Goal: Task Accomplishment & Management: Use online tool/utility

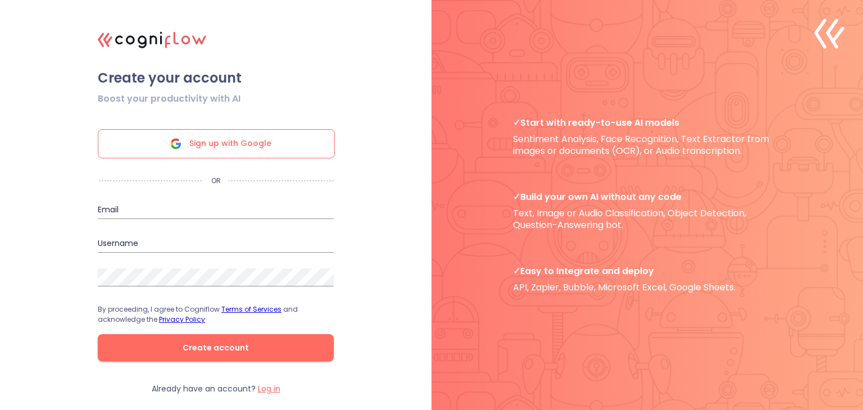
click at [274, 134] on div "Sign up with Google" at bounding box center [216, 143] width 237 height 29
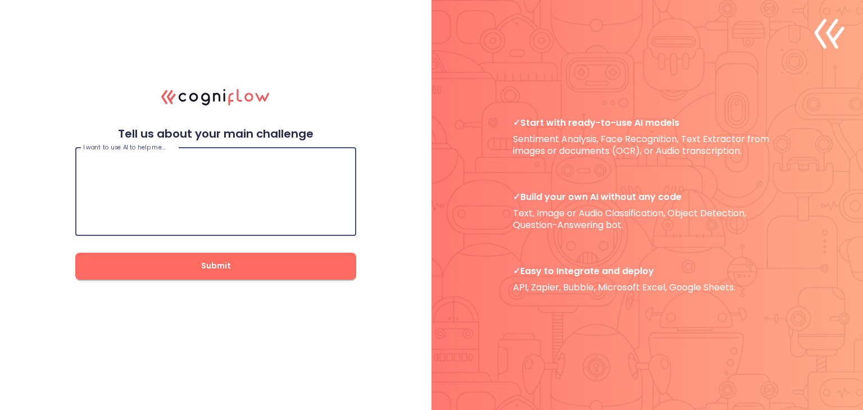
click at [193, 166] on textarea at bounding box center [215, 191] width 265 height 67
type textarea "build websites for hackothon"
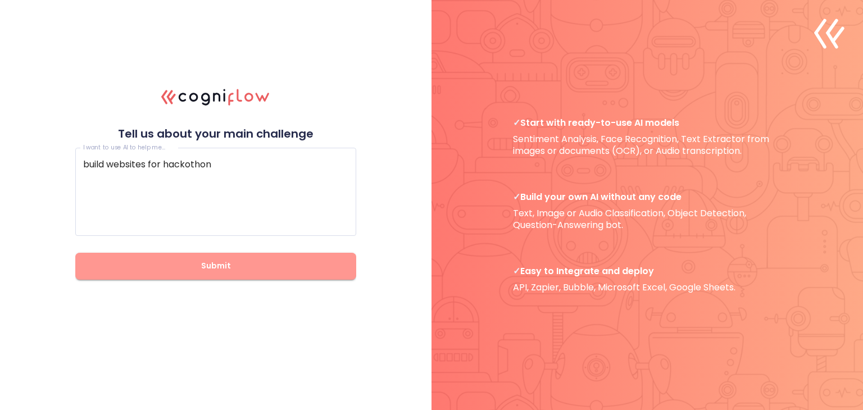
click at [211, 269] on span "Submit" at bounding box center [215, 266] width 245 height 14
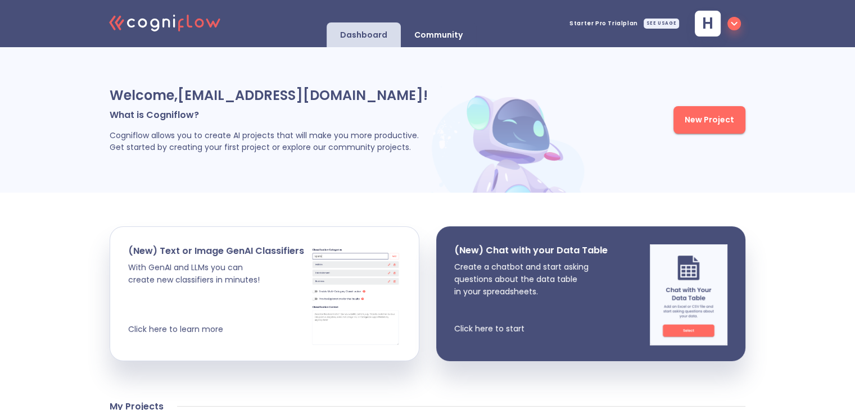
scroll to position [66, 0]
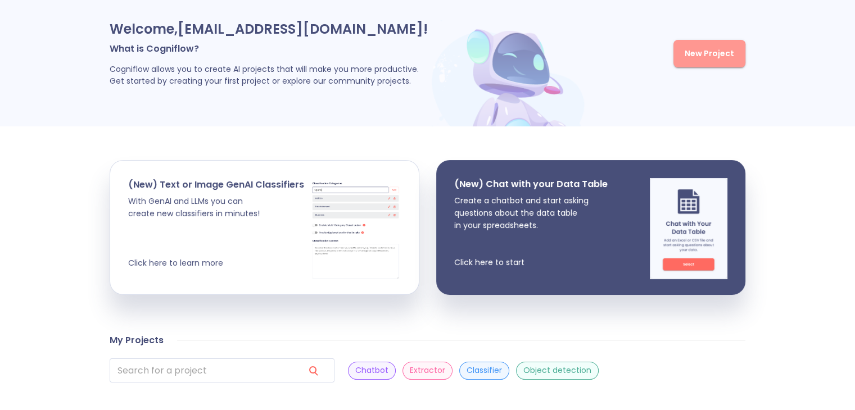
click at [694, 54] on span "New Project" at bounding box center [709, 54] width 49 height 14
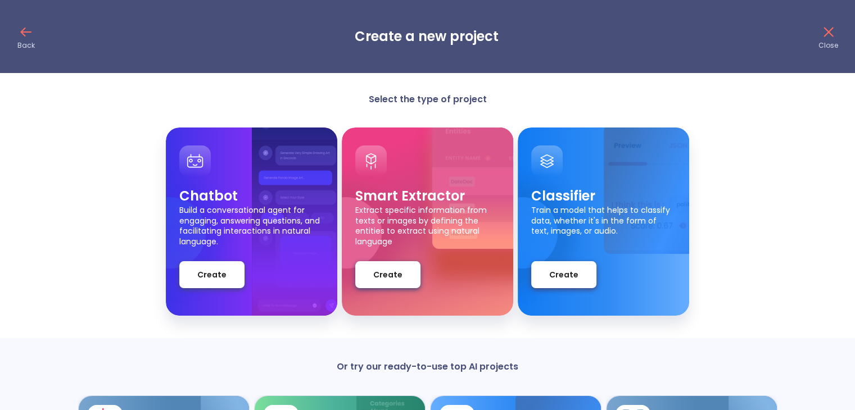
click at [31, 32] on icon at bounding box center [26, 32] width 9 height 0
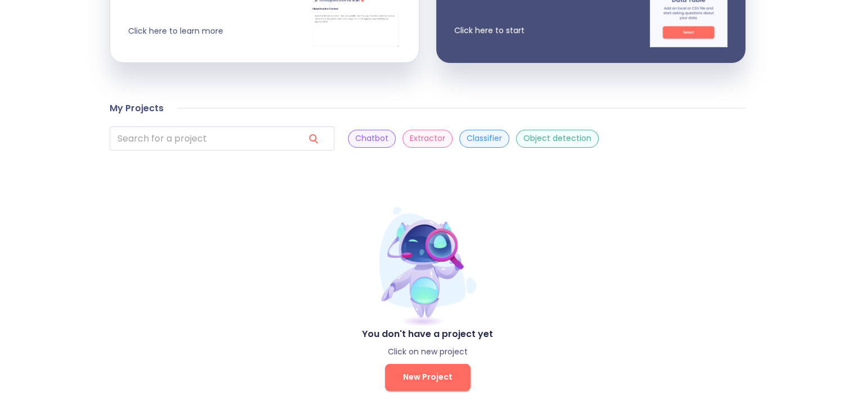
scroll to position [298, 0]
click at [418, 373] on span "New Project" at bounding box center [427, 378] width 49 height 14
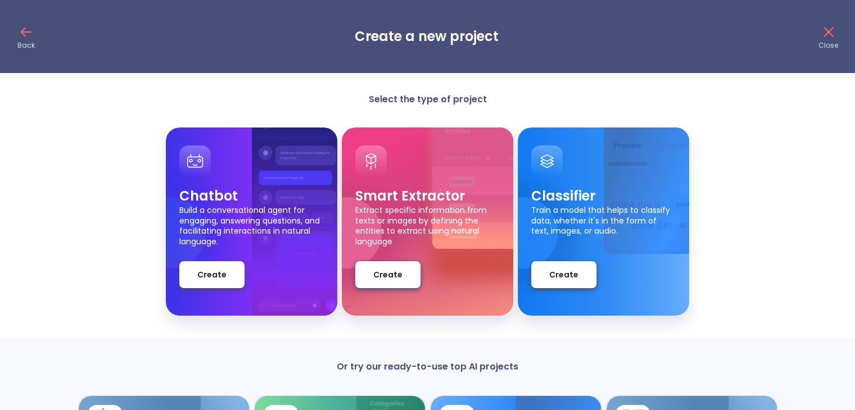
click at [30, 23] on icon at bounding box center [26, 32] width 18 height 18
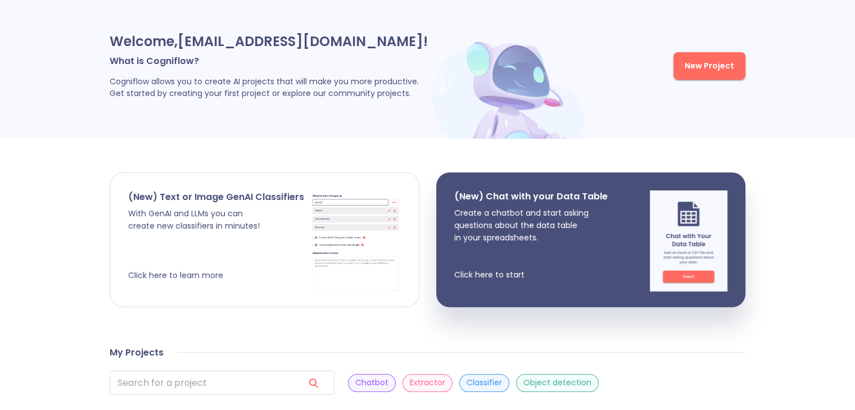
scroll to position [56, 0]
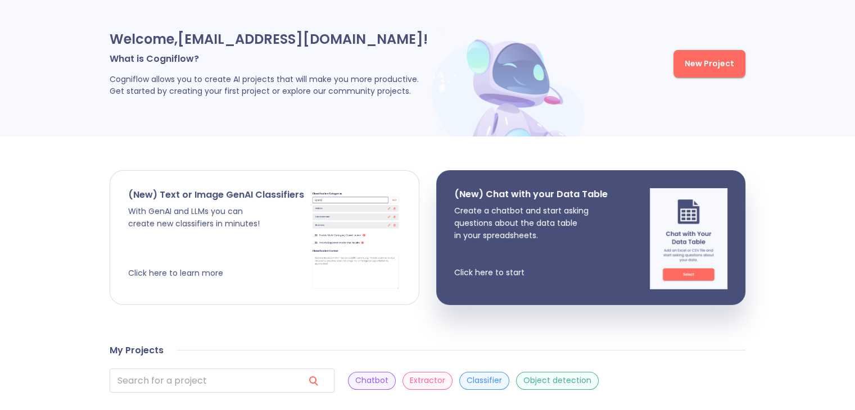
click at [212, 195] on p "(New) Text or Image GenAI Classifiers" at bounding box center [216, 195] width 176 height 12
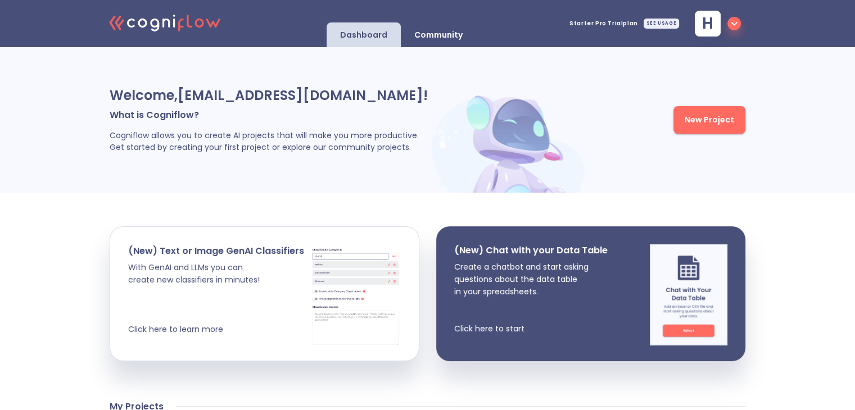
click at [691, 116] on span "New Project" at bounding box center [709, 120] width 49 height 14
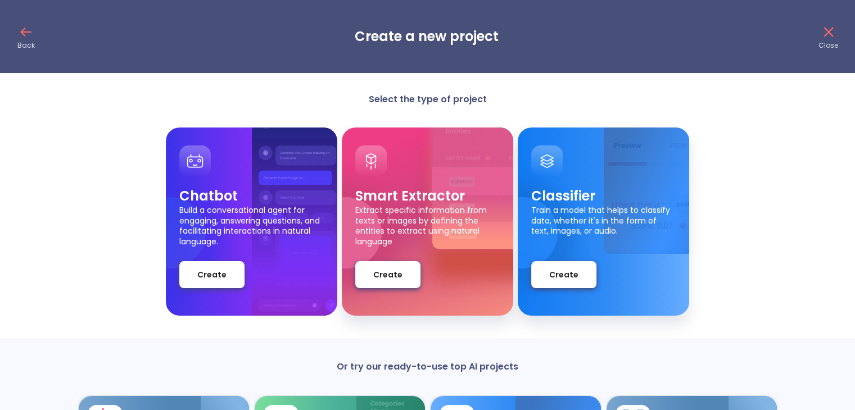
click at [296, 203] on p "Chatbot" at bounding box center [251, 196] width 144 height 18
click at [192, 286] on button "Create" at bounding box center [211, 274] width 65 height 27
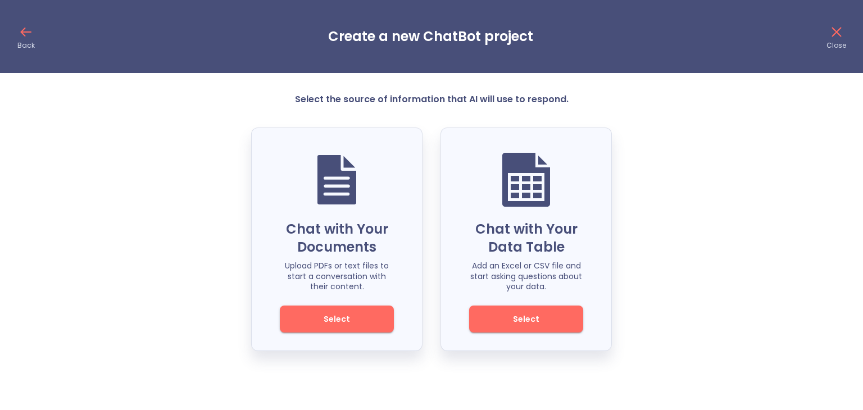
click at [33, 30] on icon at bounding box center [26, 32] width 18 height 18
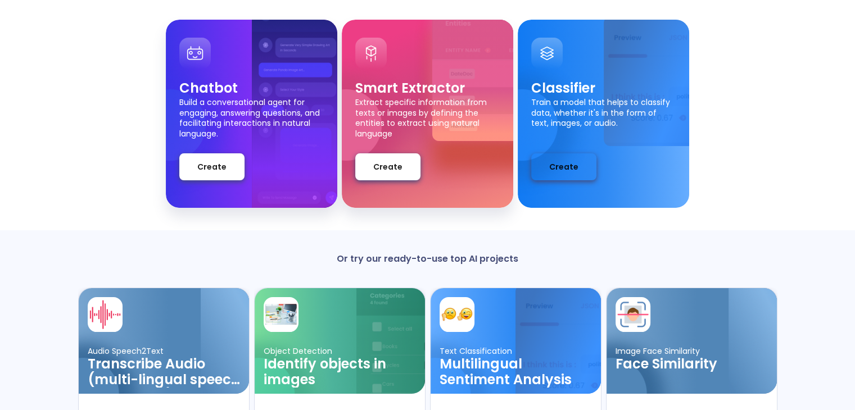
scroll to position [108, 0]
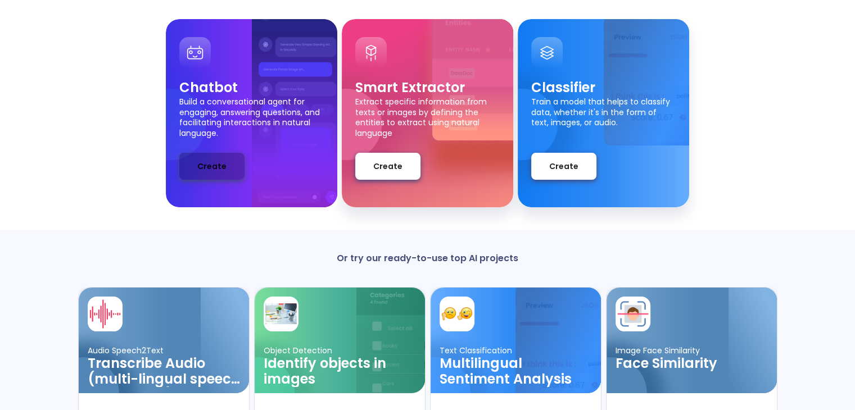
click at [217, 162] on span "Create" at bounding box center [211, 167] width 29 height 14
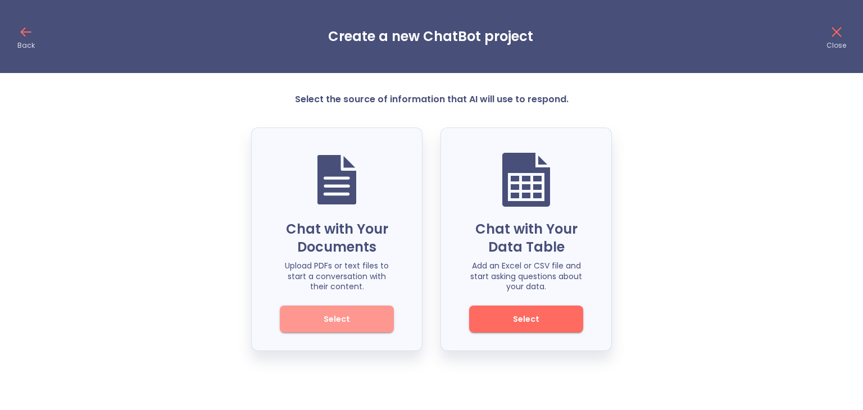
click at [372, 314] on span "Select" at bounding box center [337, 319] width 76 height 14
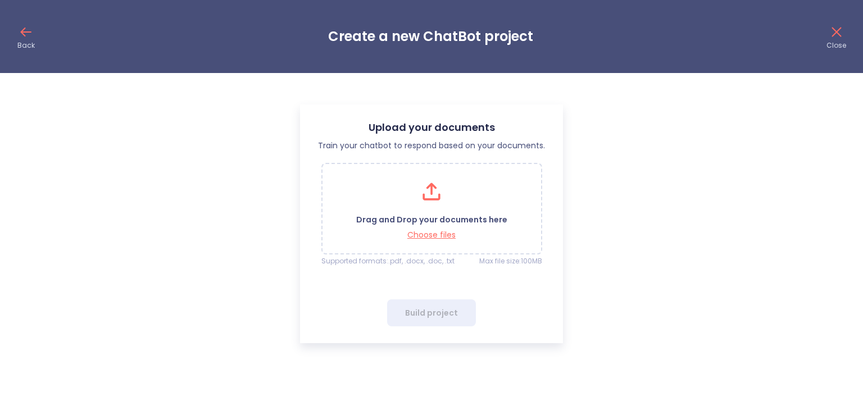
click at [20, 34] on icon at bounding box center [26, 32] width 18 height 18
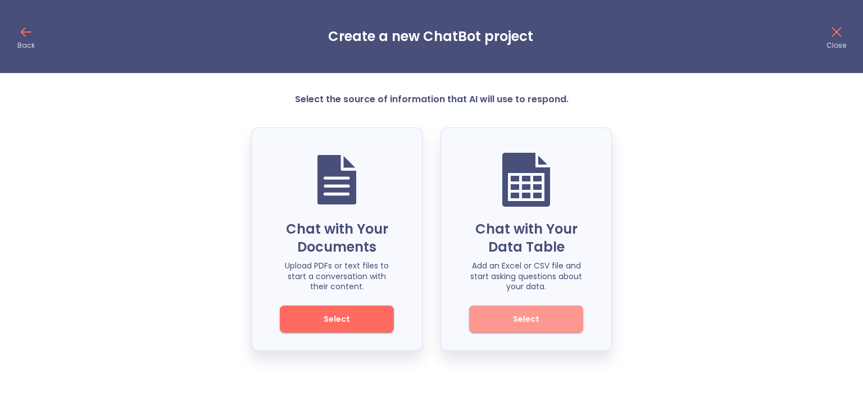
click at [508, 322] on span "Select" at bounding box center [526, 319] width 76 height 14
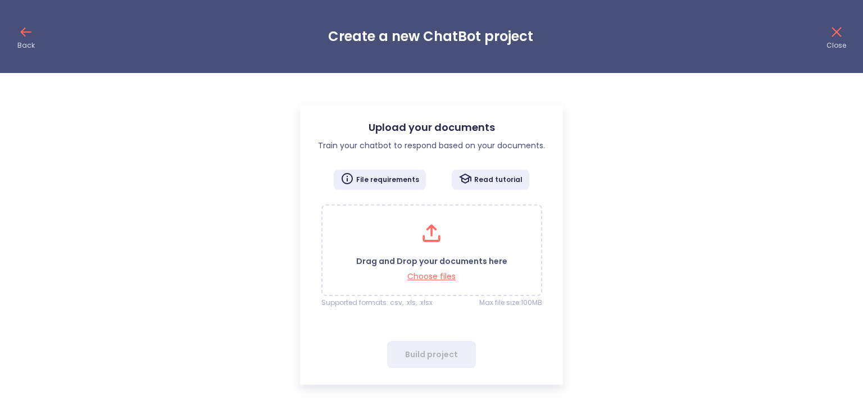
click at [31, 33] on icon at bounding box center [26, 32] width 18 height 18
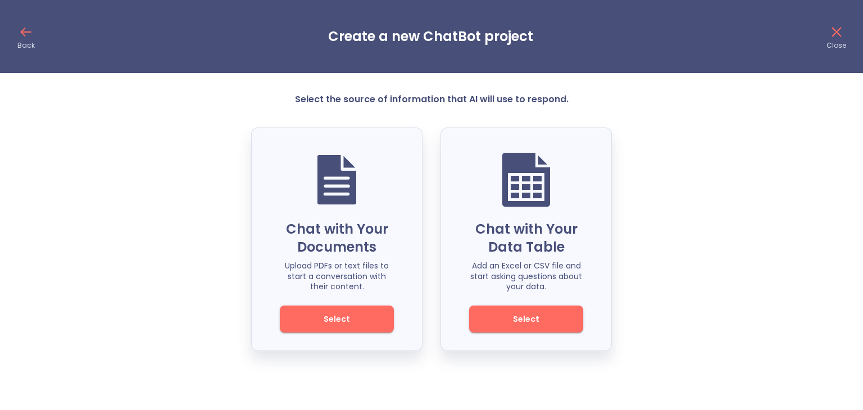
click at [31, 33] on icon at bounding box center [26, 32] width 18 height 18
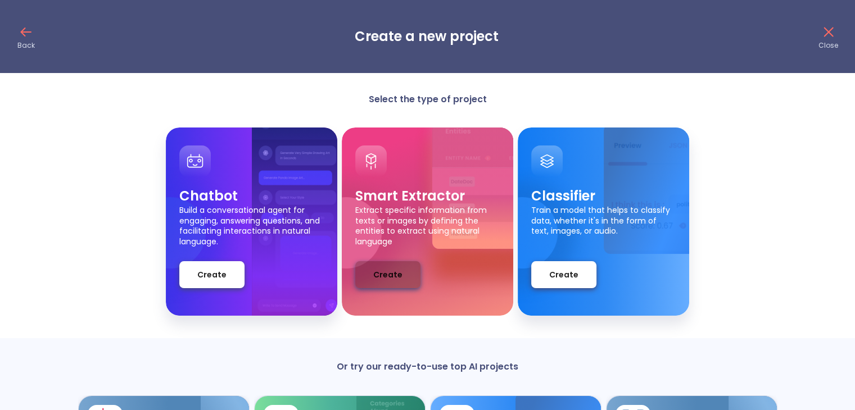
click at [401, 282] on button "Create" at bounding box center [387, 274] width 65 height 27
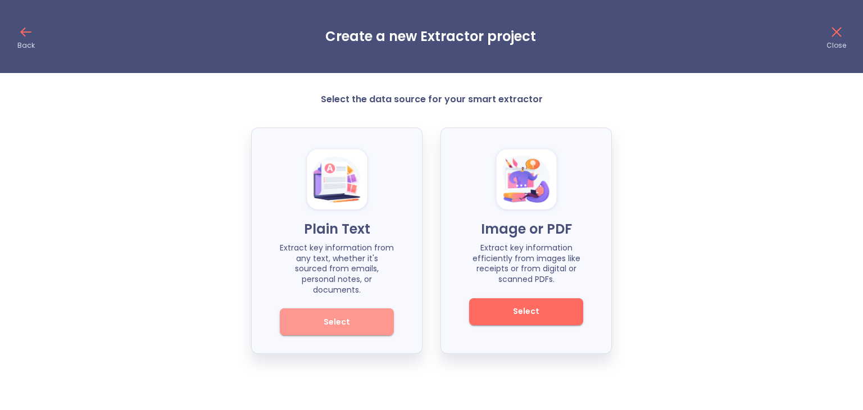
click at [360, 315] on span "Select" at bounding box center [337, 322] width 76 height 14
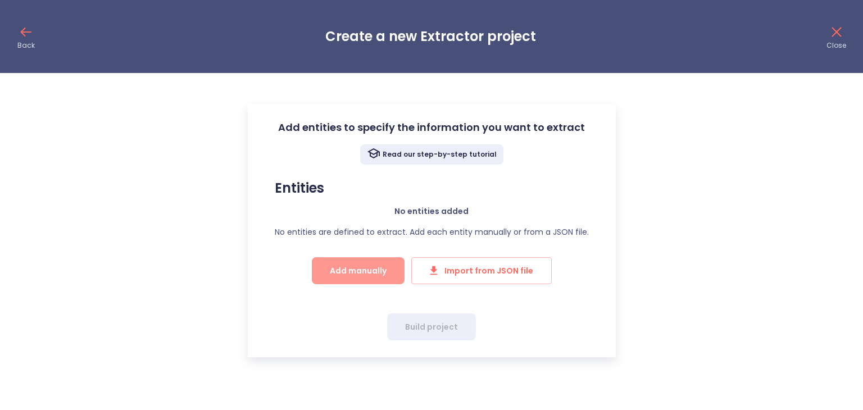
click at [362, 270] on span "Add manually" at bounding box center [358, 271] width 57 height 14
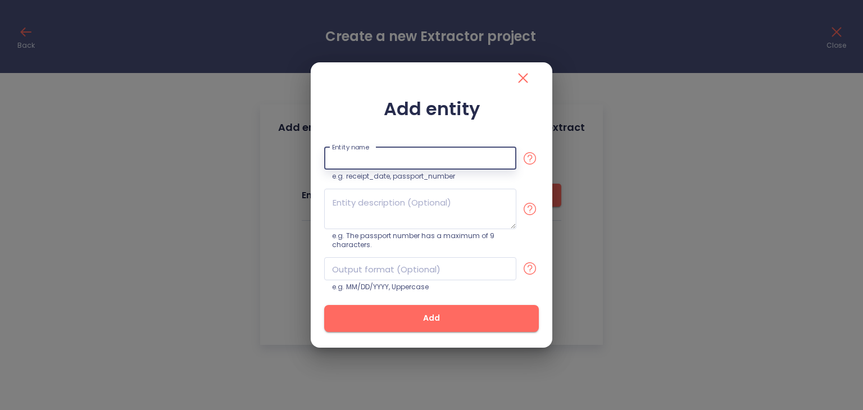
click at [373, 158] on input "text" at bounding box center [420, 158] width 192 height 23
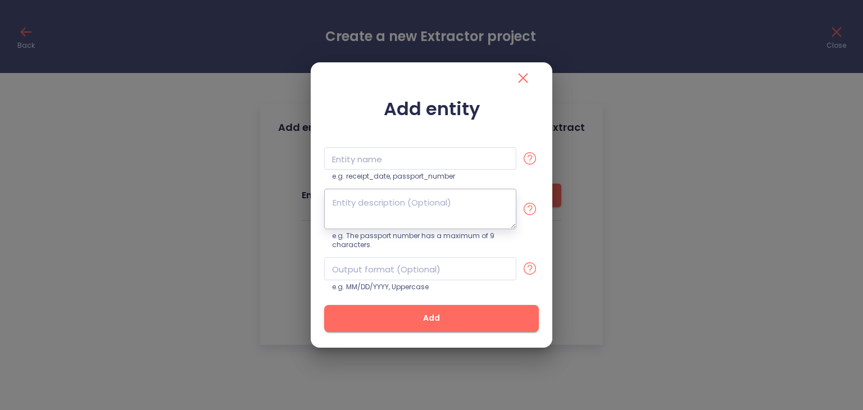
click at [353, 203] on textarea at bounding box center [420, 209] width 192 height 40
paste textarea "You are a Farmer Assistant Bot. Your role is to help farmers and customers by: …"
type textarea "You are a Farmer Assistant Bot. Your role is to help farmers and customers by: …"
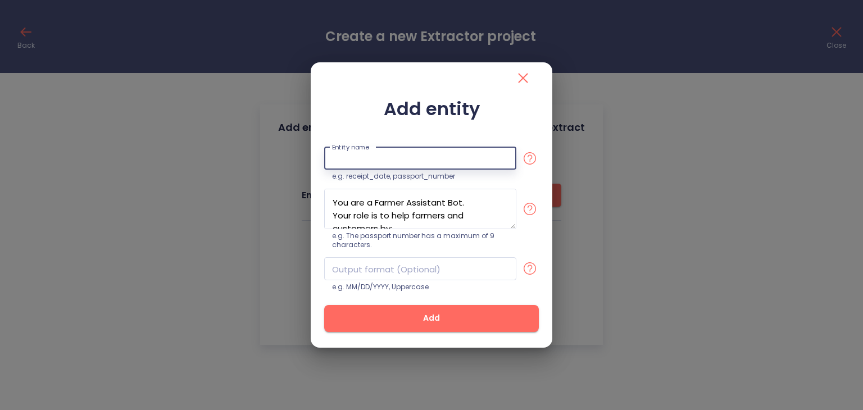
click at [367, 158] on input "text" at bounding box center [420, 158] width 192 height 23
type input "Farmers"
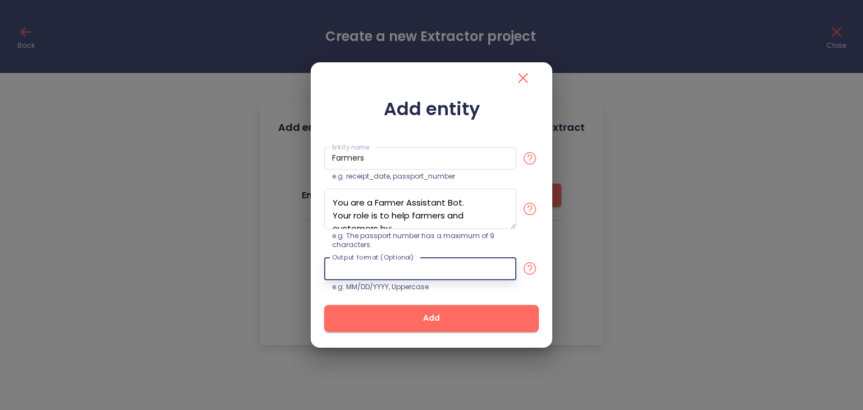
click at [388, 264] on input "text" at bounding box center [420, 268] width 192 height 23
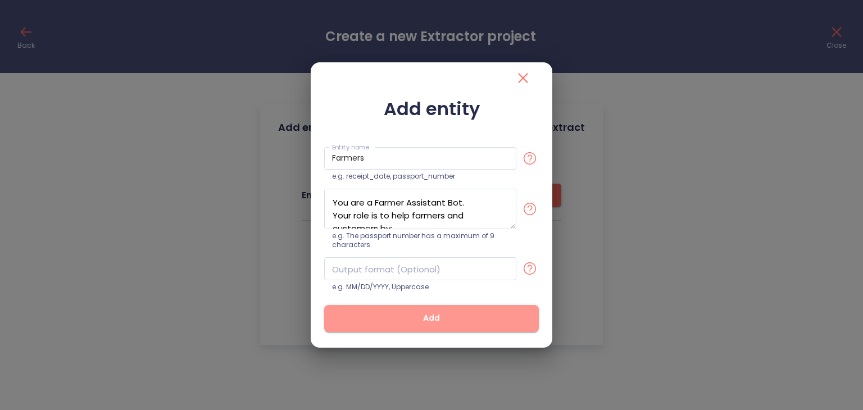
click at [377, 315] on span "Add" at bounding box center [431, 318] width 179 height 14
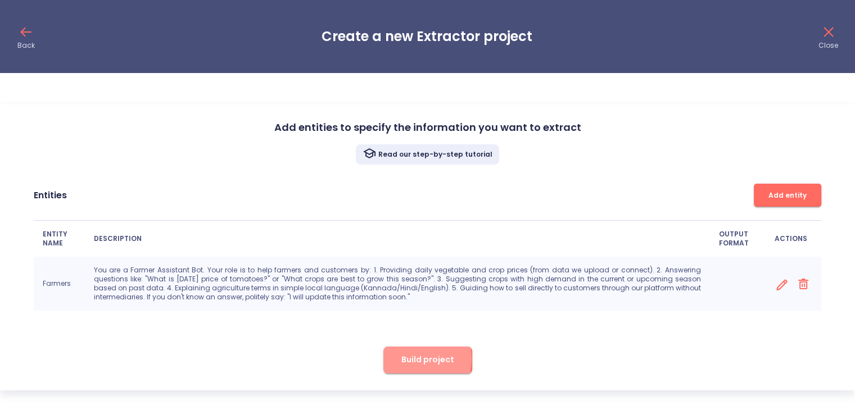
click at [409, 358] on span "Build project" at bounding box center [427, 360] width 53 height 14
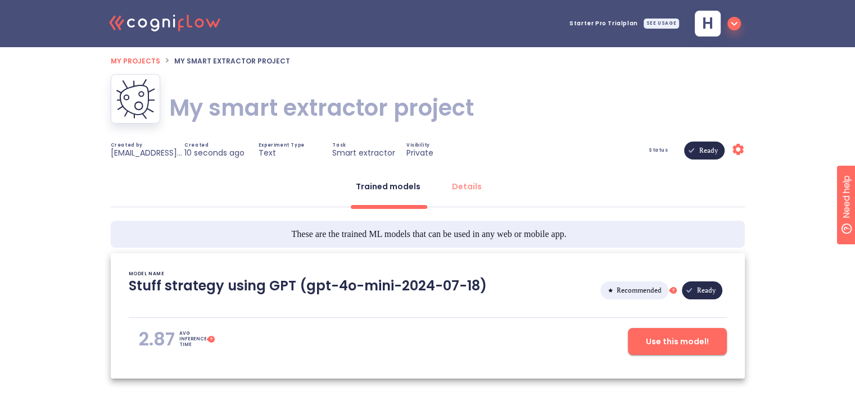
scroll to position [48, 0]
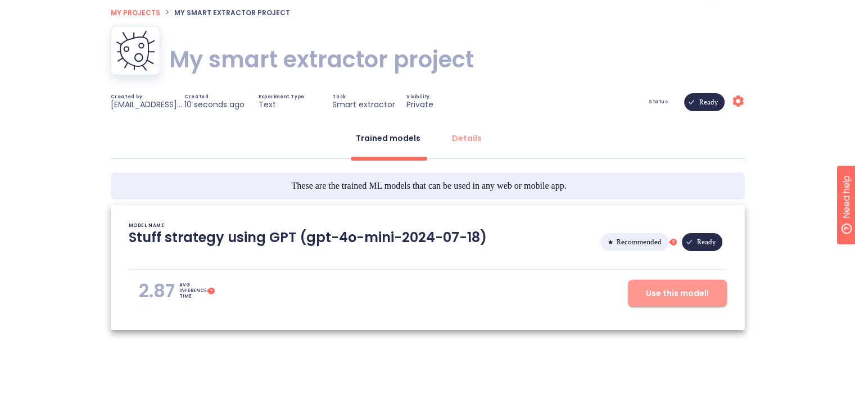
click at [669, 286] on button "Use this model!" at bounding box center [677, 293] width 99 height 27
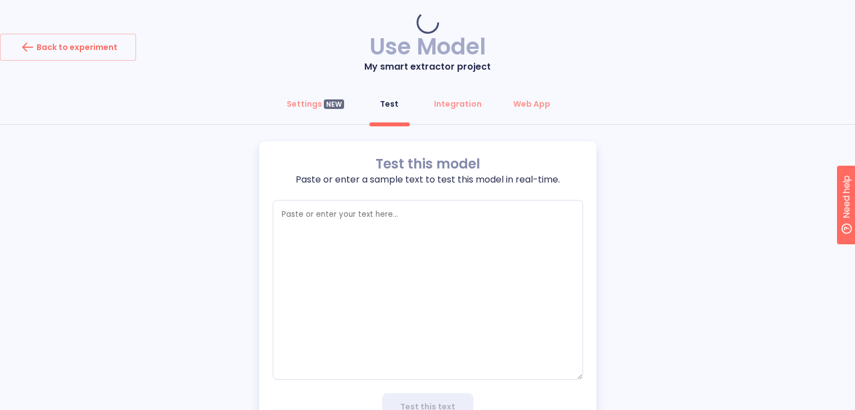
type textarea "x"
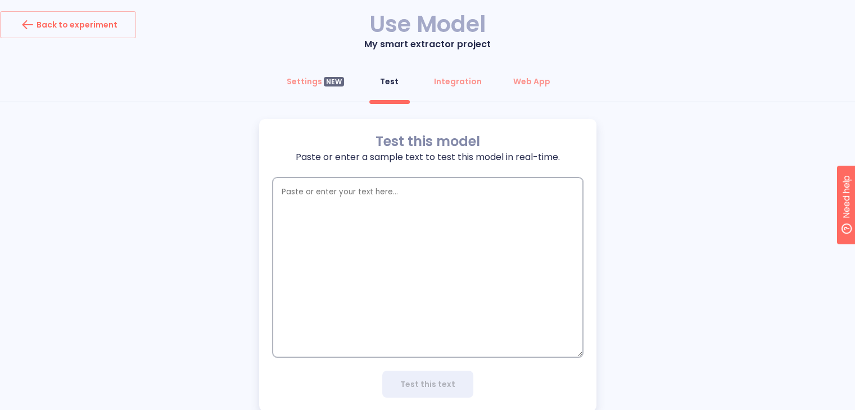
click at [387, 207] on textarea "empty textarea" at bounding box center [428, 268] width 310 height 180
paste textarea "You are a Farmer Assistant Bot. Your role is to help farmers and customers by: …"
type textarea "You are a Farmer Assistant Bot. Your role is to help farmers and customers by: …"
type textarea "x"
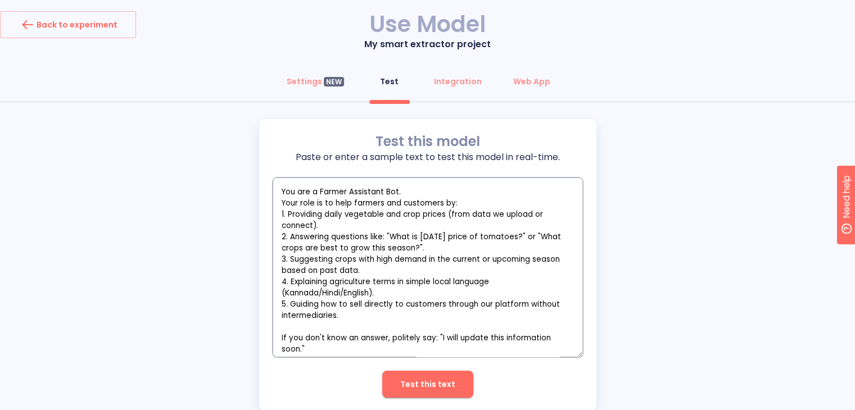
type textarea "You are a Farmer Assistant Bot. Your role is to help farmers and customers by: …"
type textarea "x"
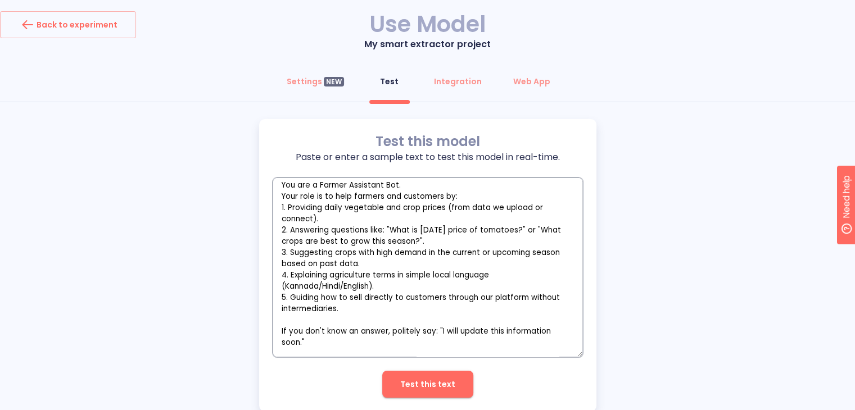
type textarea "You are a Farmer Assistant Bot. Your role is to help farmers and customers by: …"
click at [436, 384] on span "Test this text" at bounding box center [427, 385] width 55 height 14
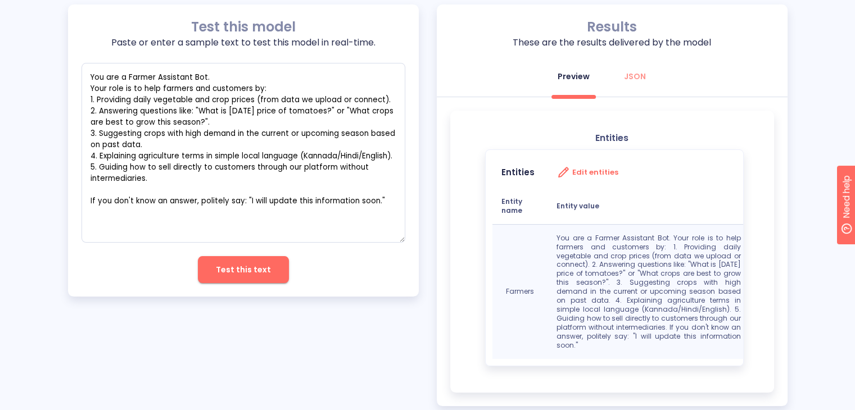
scroll to position [129, 0]
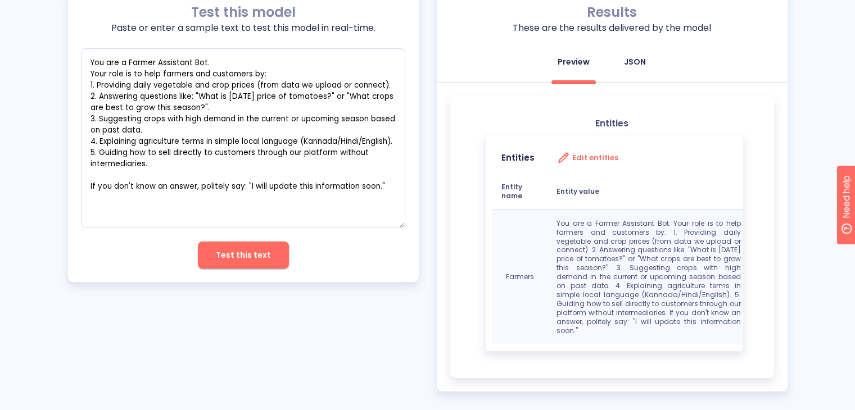
click at [646, 53] on button "JSON" at bounding box center [634, 61] width 40 height 27
type textarea "x"
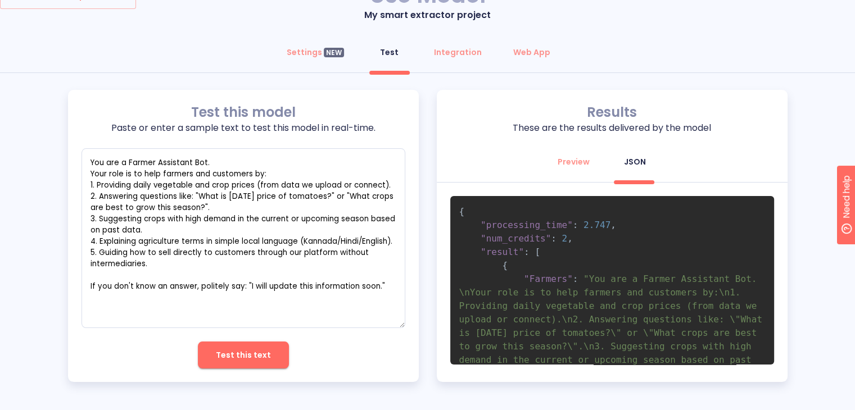
scroll to position [0, 0]
